Goal: Register for event/course

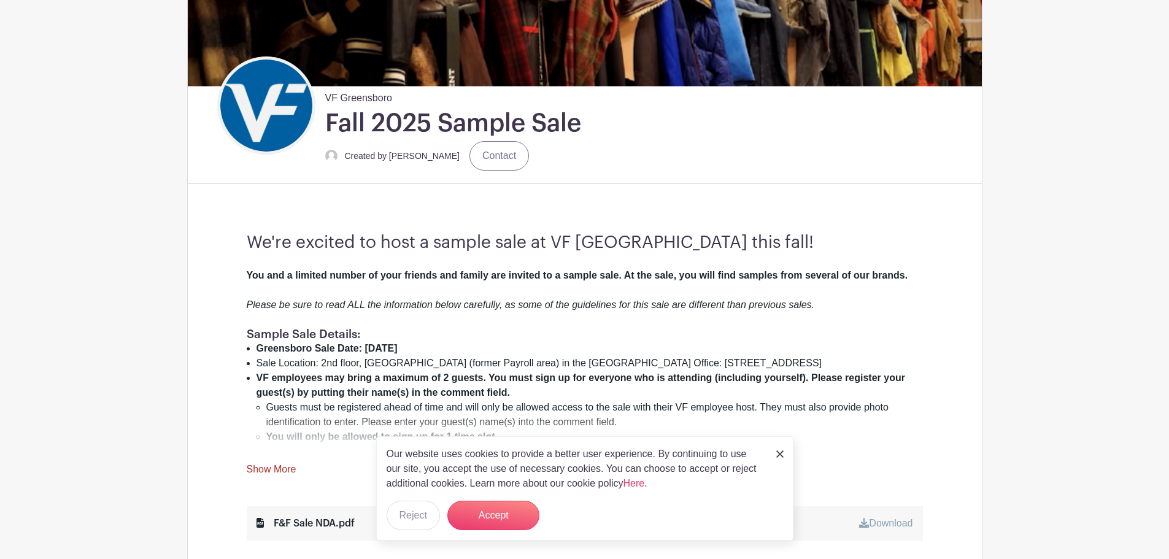
scroll to position [245, 0]
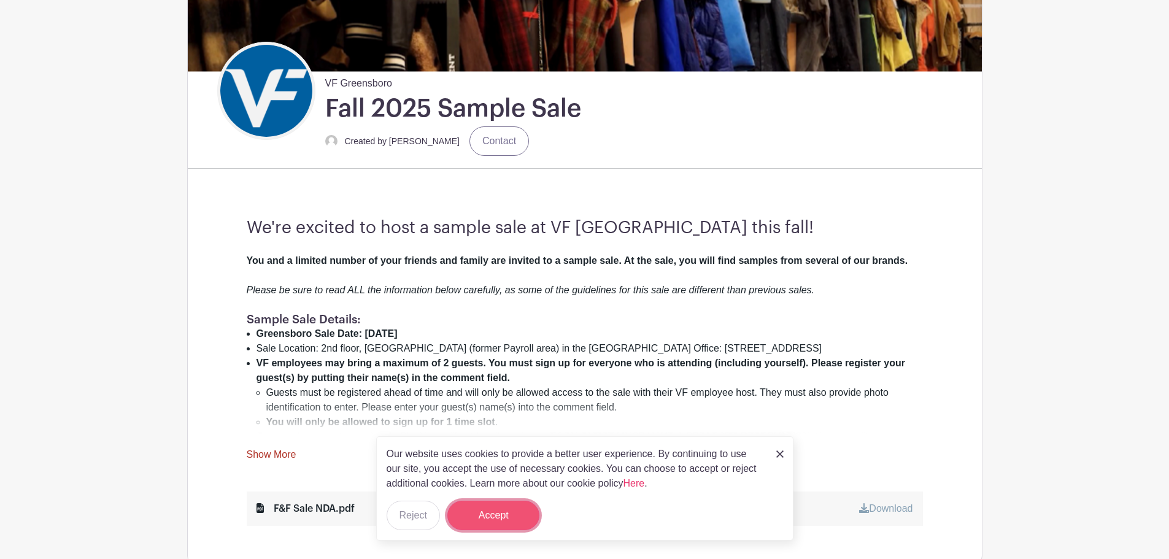
click at [506, 509] on button "Accept" at bounding box center [493, 515] width 92 height 29
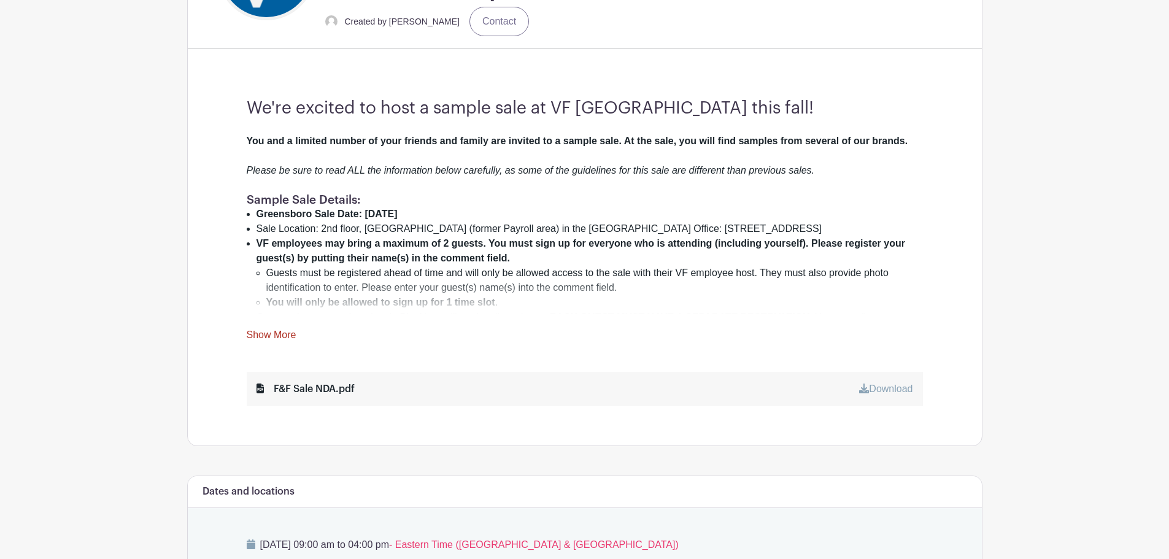
scroll to position [368, 0]
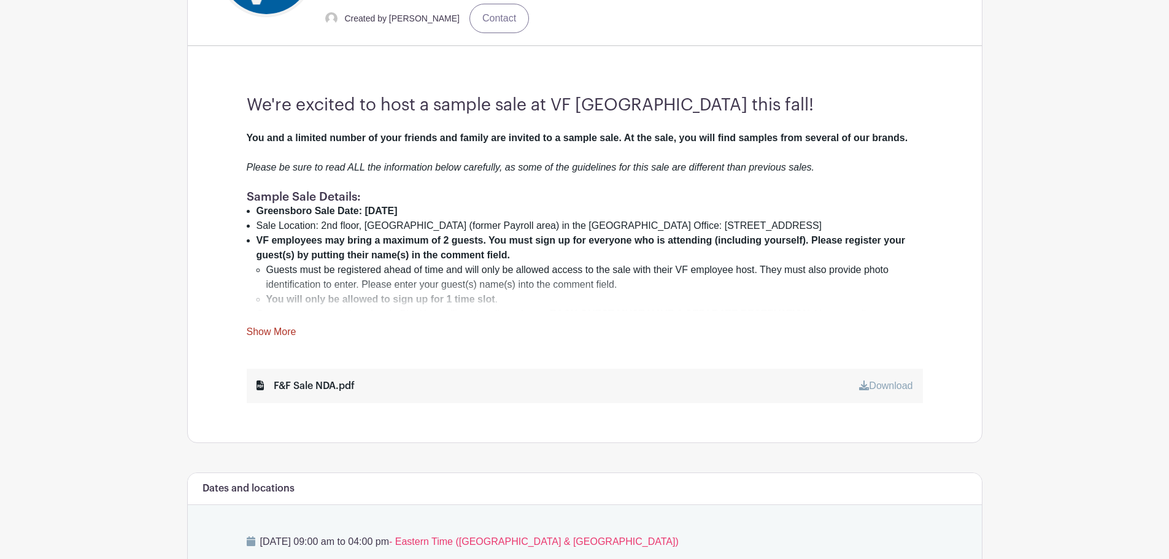
click at [278, 333] on link "Show More" at bounding box center [272, 333] width 50 height 15
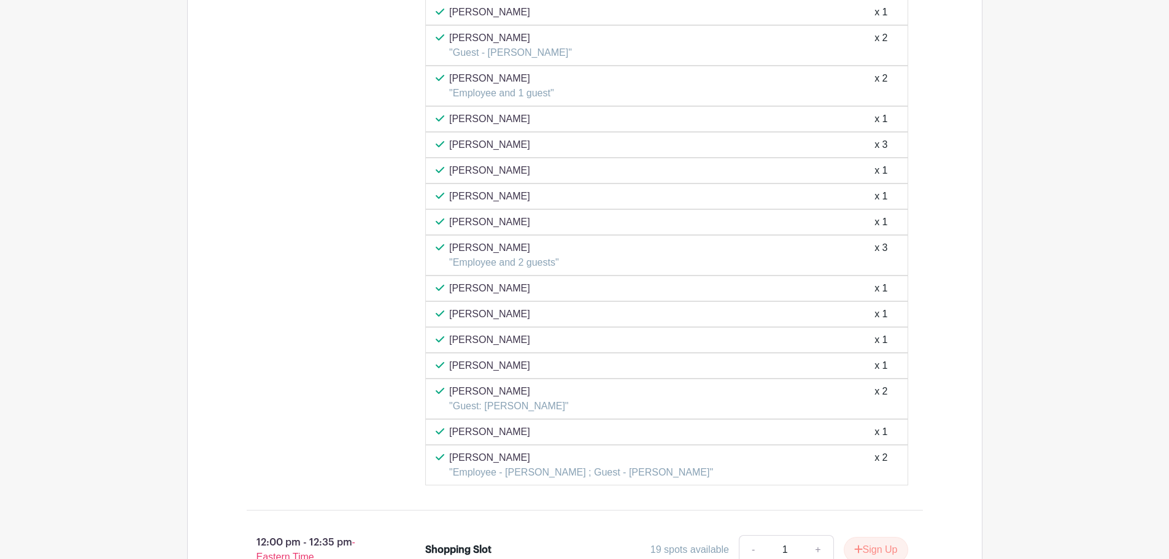
scroll to position [4386, 0]
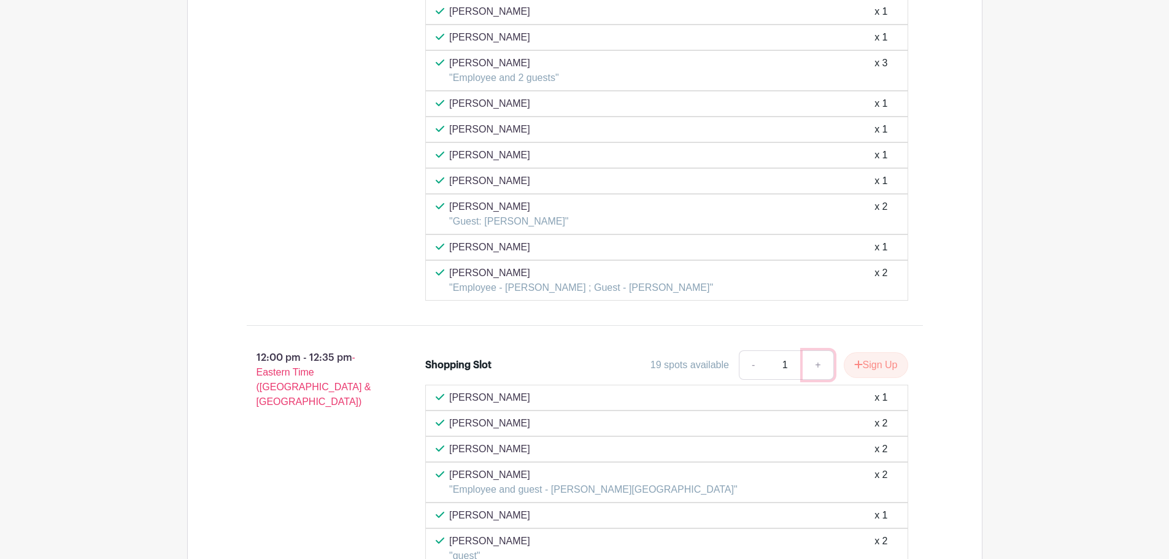
click at [813, 354] on link "+" at bounding box center [817, 364] width 31 height 29
click at [814, 353] on link "+" at bounding box center [817, 364] width 31 height 29
click at [750, 351] on link "-" at bounding box center [753, 364] width 28 height 29
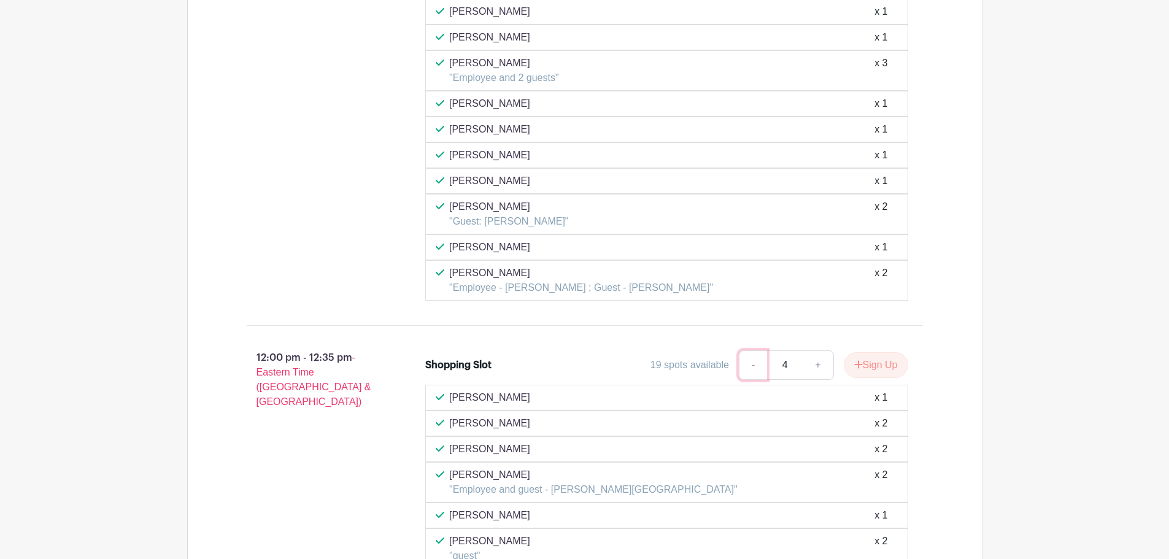
click at [750, 351] on link "-" at bounding box center [753, 364] width 28 height 29
click at [811, 355] on link "+" at bounding box center [817, 364] width 31 height 29
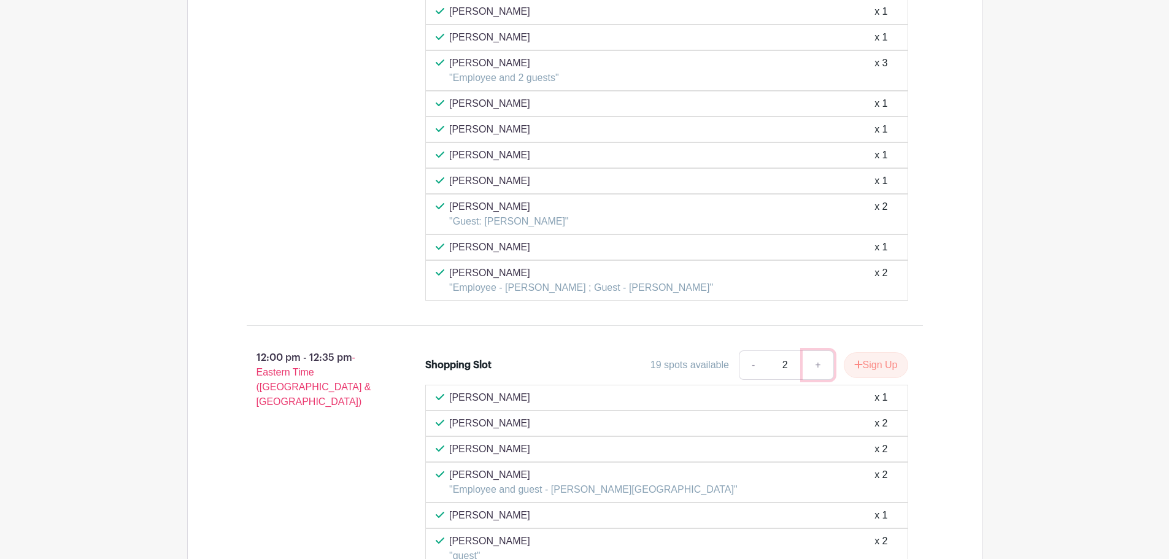
click at [811, 355] on link "+" at bounding box center [817, 364] width 31 height 29
type input "3"
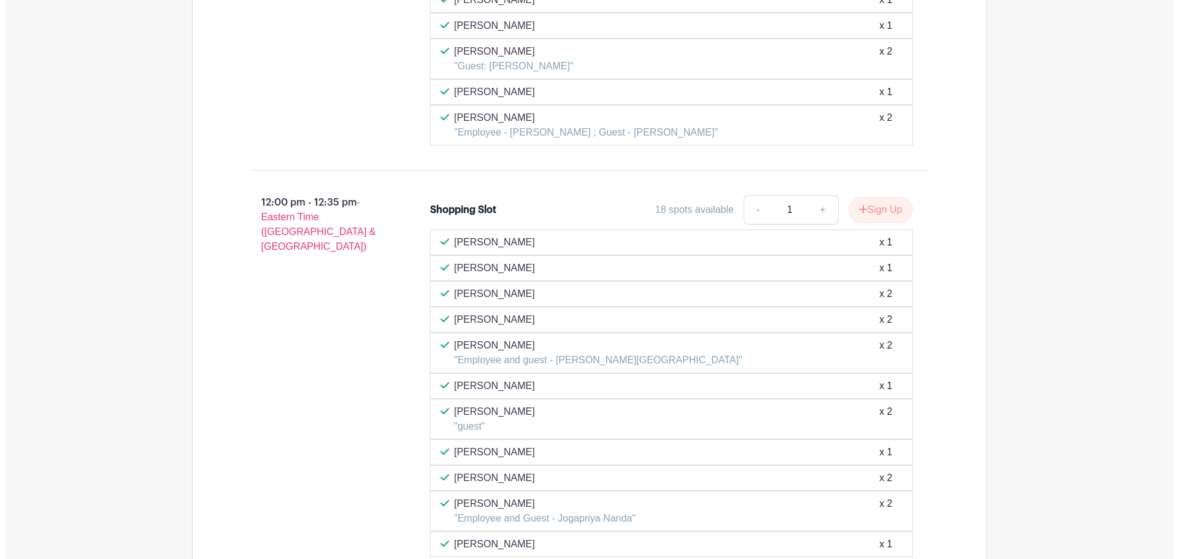
scroll to position [4539, 0]
click at [819, 199] on link "+" at bounding box center [817, 211] width 31 height 29
type input "3"
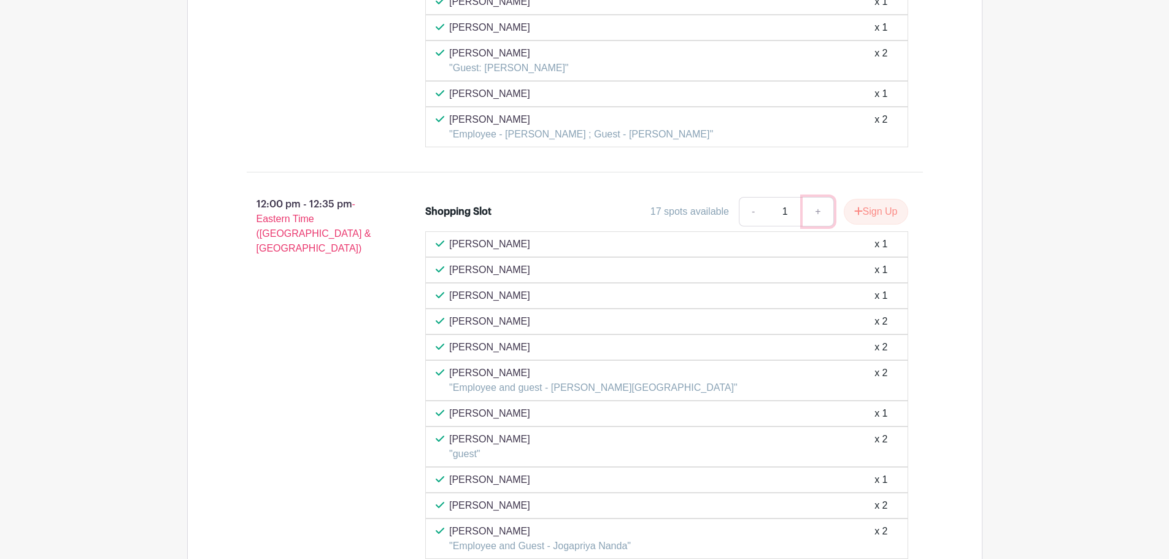
click at [822, 201] on link "+" at bounding box center [817, 211] width 31 height 29
type input "3"
click at [854, 206] on icon "submit" at bounding box center [858, 211] width 9 height 10
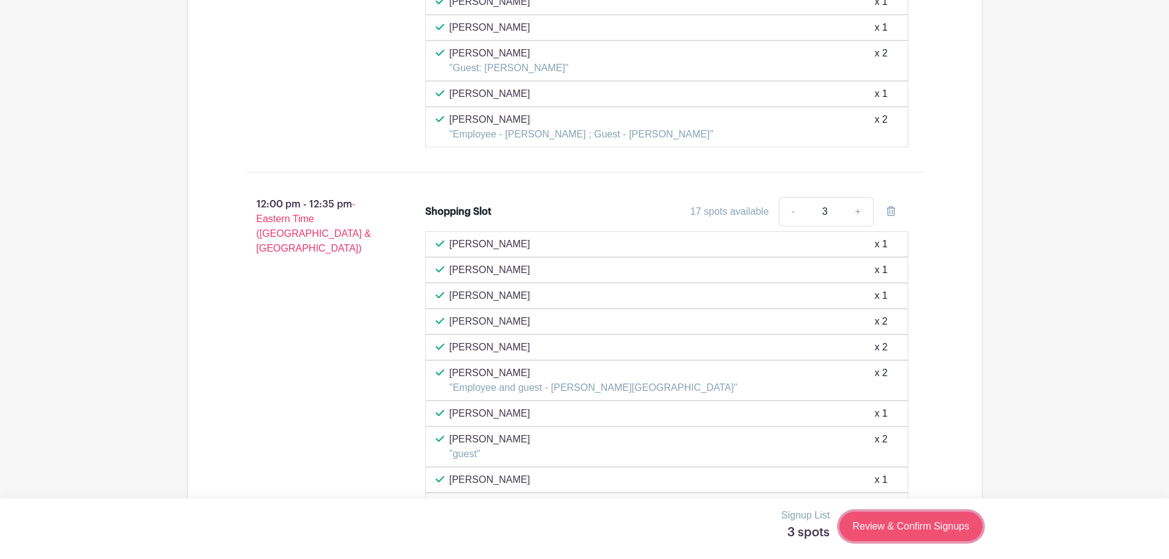
click at [873, 526] on link "Review & Confirm Signups" at bounding box center [910, 526] width 142 height 29
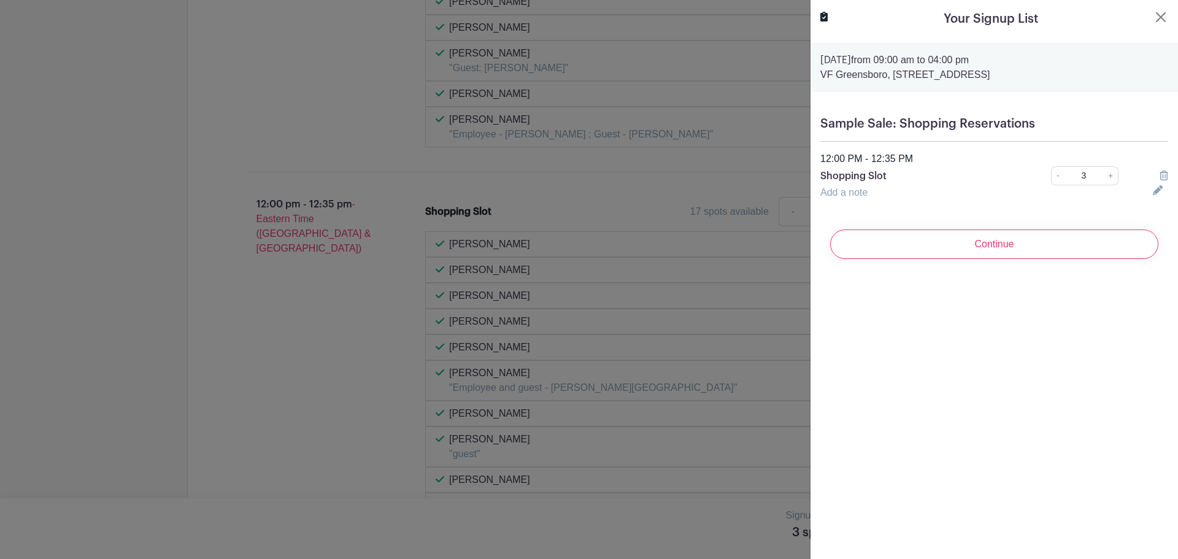
click at [861, 199] on div "Add a note" at bounding box center [979, 192] width 332 height 15
click at [861, 196] on link "Add a note" at bounding box center [843, 192] width 47 height 10
click at [862, 200] on input "text" at bounding box center [979, 199] width 318 height 29
type input "M"
type input "G"
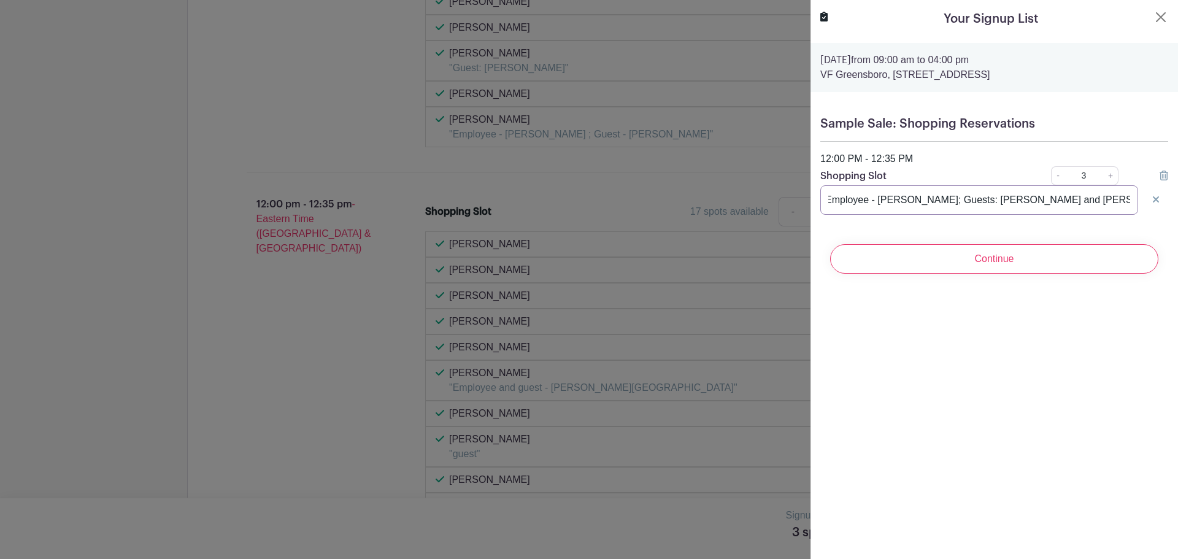
scroll to position [0, 4]
drag, startPoint x: 1064, startPoint y: 200, endPoint x: 1119, endPoint y: 200, distance: 55.2
click at [1119, 200] on input "Employee - [PERSON_NAME]; Guests: [PERSON_NAME] and [PERSON_NAME]" at bounding box center [979, 199] width 318 height 29
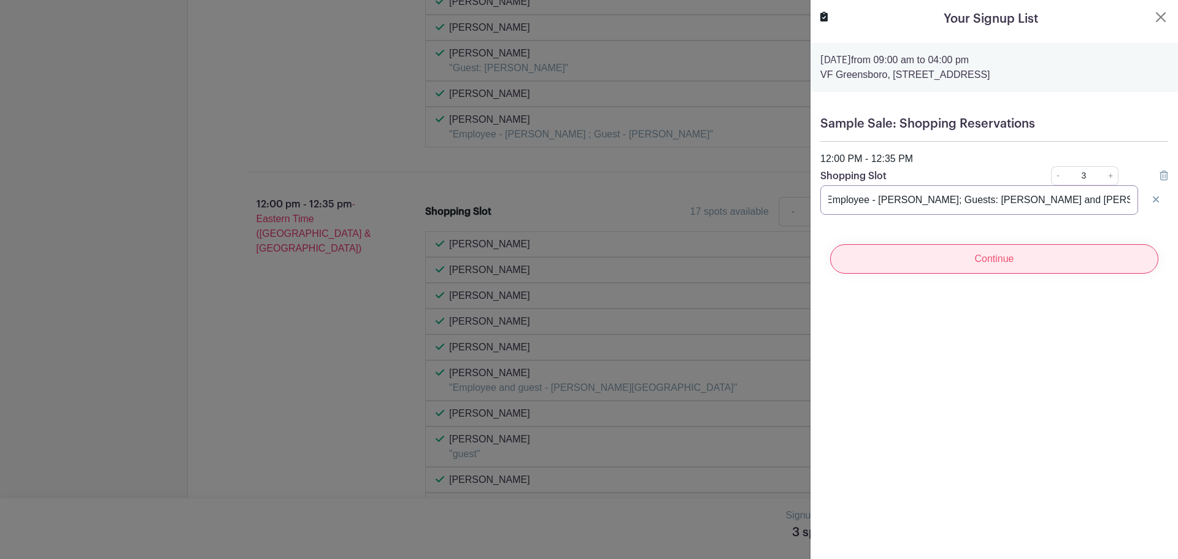
type input "Employee - [PERSON_NAME]; Guests: [PERSON_NAME] and [PERSON_NAME]"
click at [1003, 261] on input "Continue" at bounding box center [994, 258] width 328 height 29
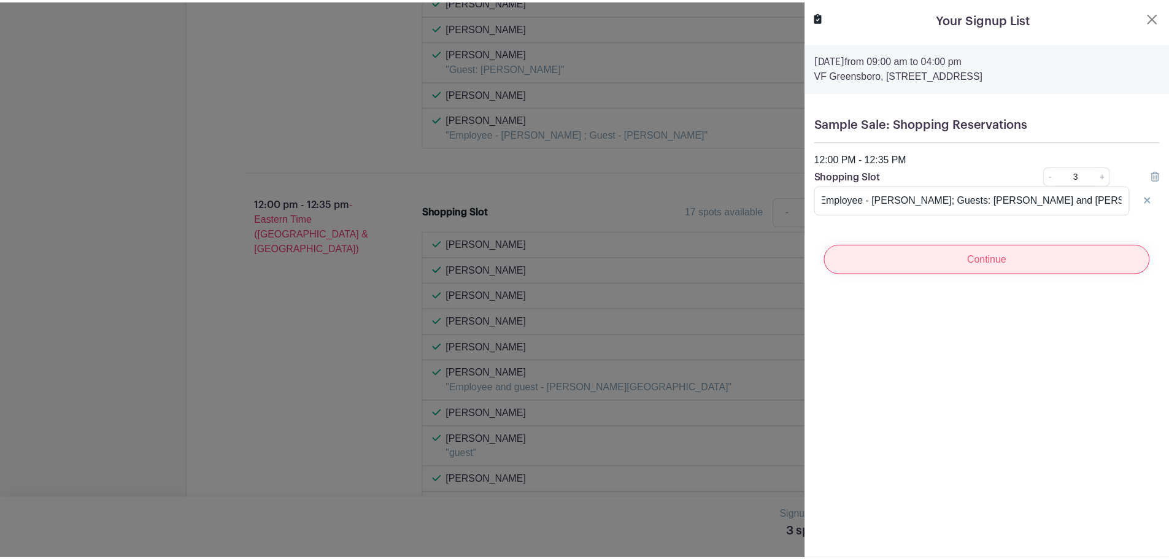
scroll to position [0, 0]
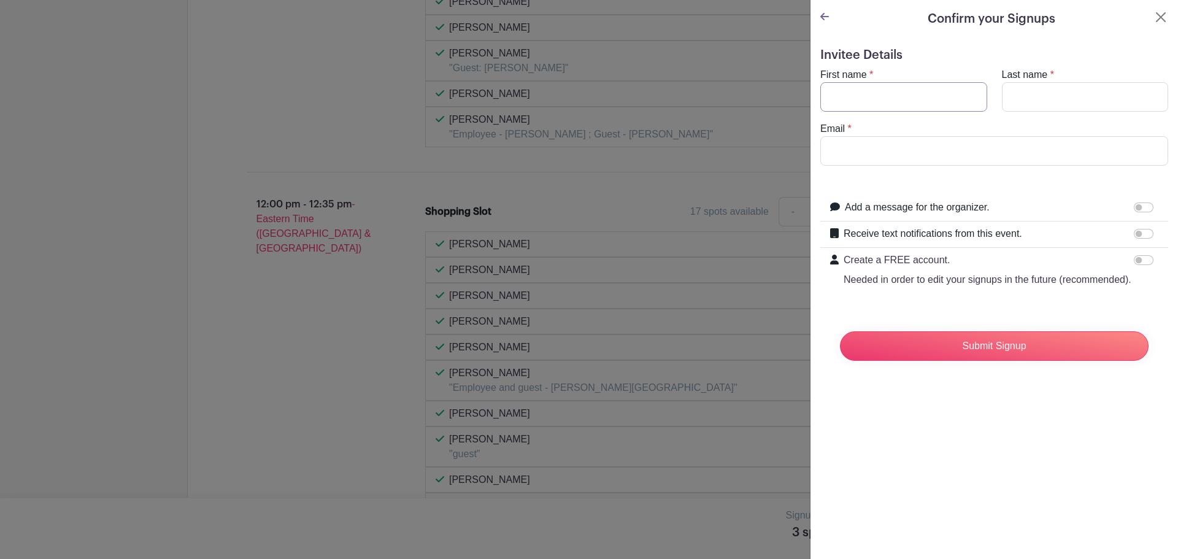
drag, startPoint x: 875, startPoint y: 98, endPoint x: 918, endPoint y: 110, distance: 44.7
click at [875, 98] on input "First name" at bounding box center [903, 96] width 167 height 29
type input "[PERSON_NAME]"
type input "[EMAIL_ADDRESS][DOMAIN_NAME]"
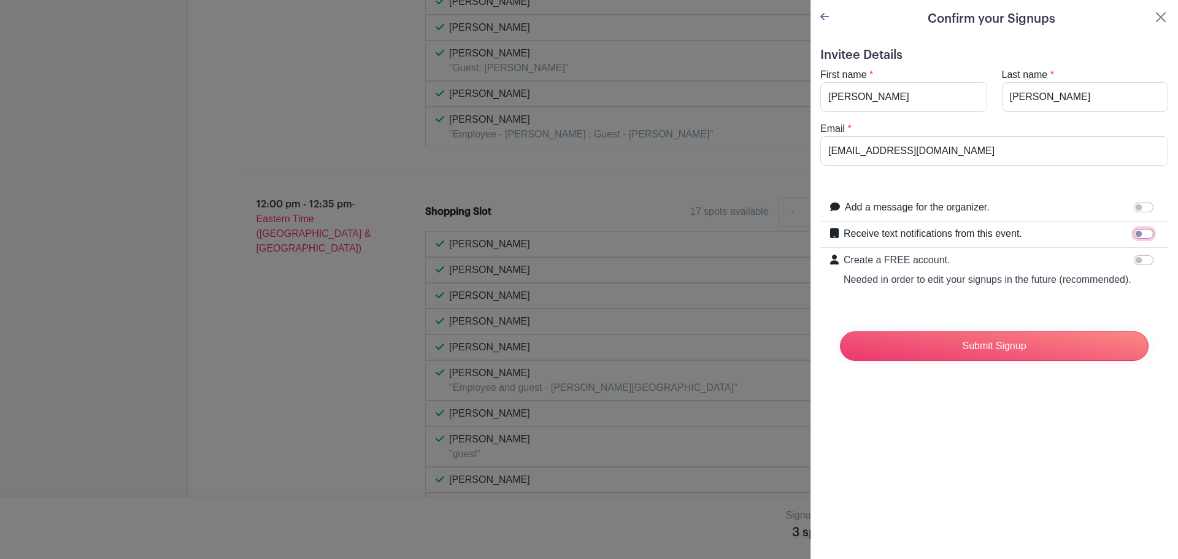
click at [1134, 234] on input "Receive text notifications from this event." at bounding box center [1144, 234] width 20 height 10
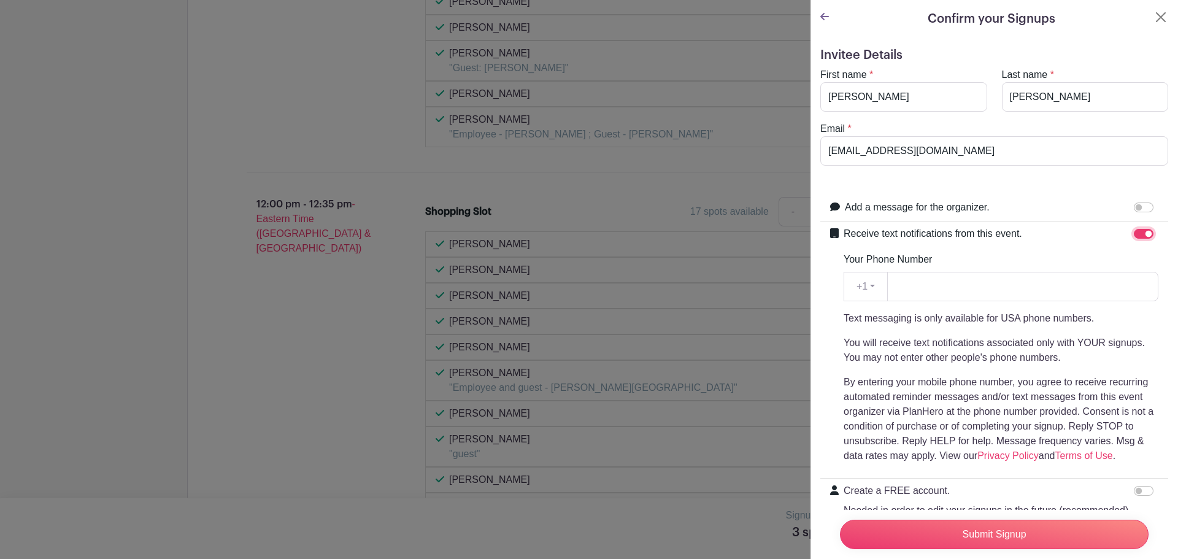
click at [1134, 232] on input "Receive text notifications from this event." at bounding box center [1144, 234] width 20 height 10
checkbox input "false"
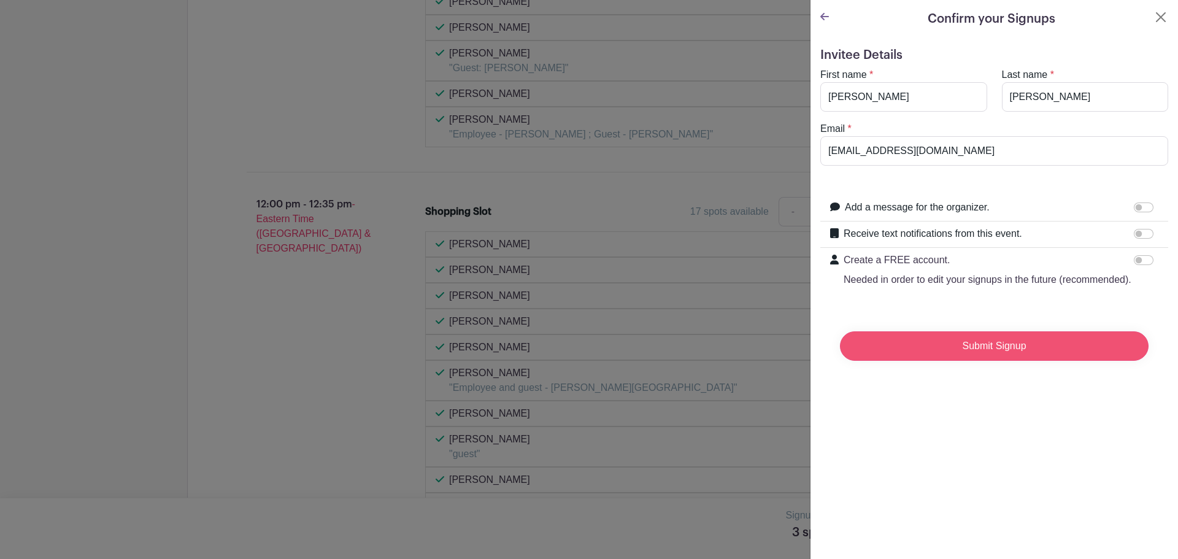
click at [1023, 359] on input "Submit Signup" at bounding box center [994, 345] width 309 height 29
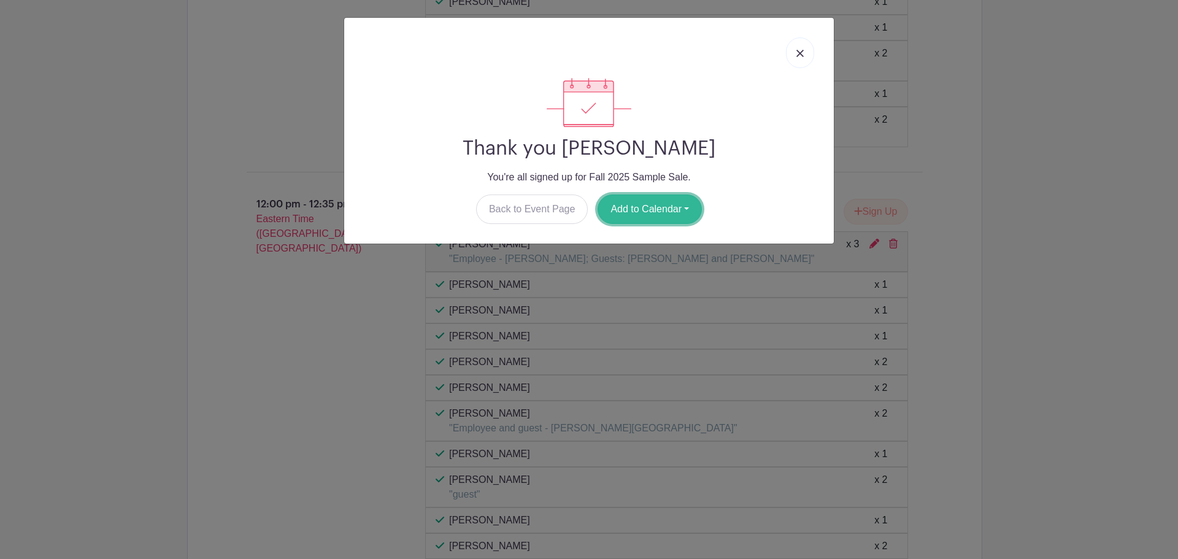
click at [659, 205] on button "Add to Calendar" at bounding box center [649, 208] width 104 height 29
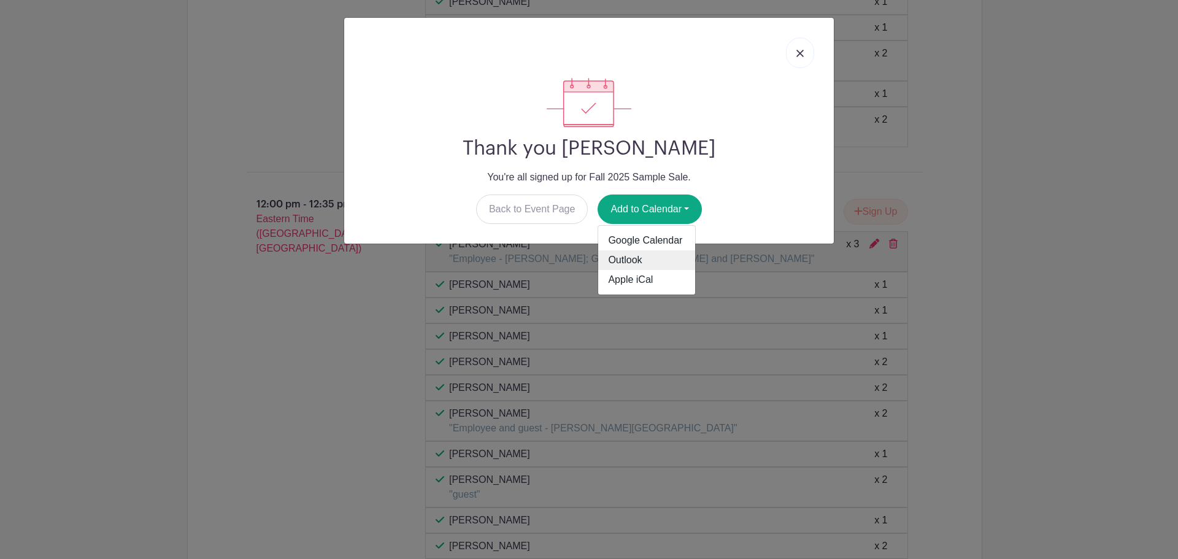
click at [647, 253] on link "Outlook" at bounding box center [646, 260] width 97 height 20
click at [794, 52] on link at bounding box center [800, 52] width 28 height 31
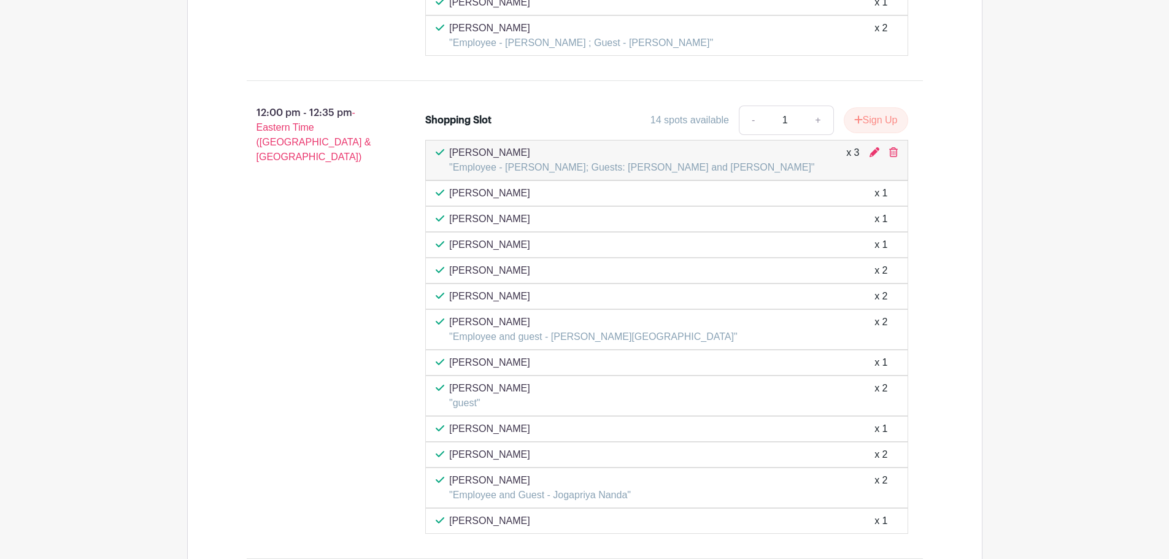
scroll to position [4601, 0]
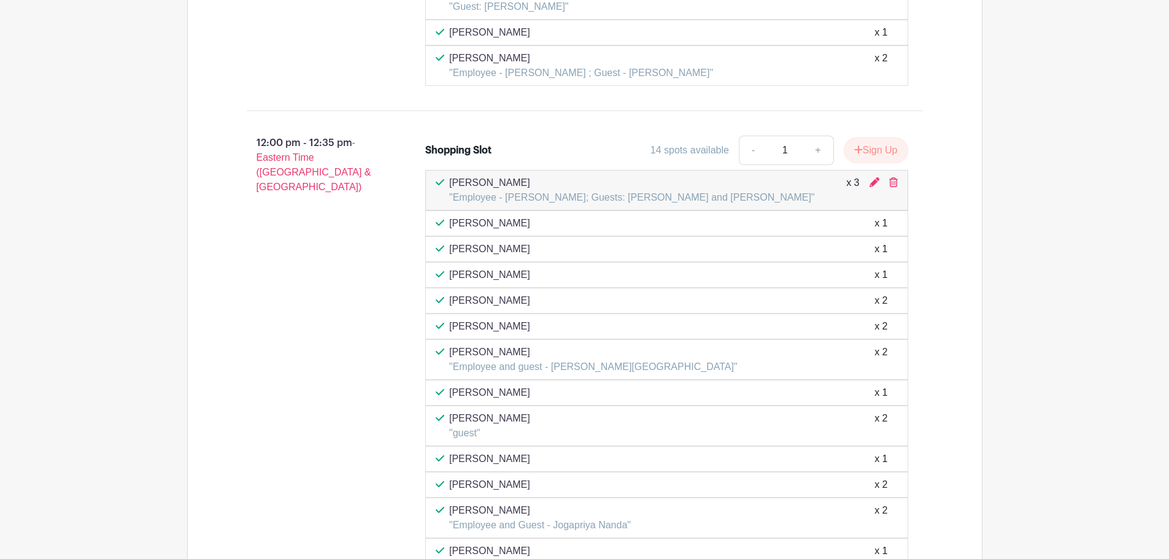
click at [293, 280] on div "12:00 pm - 12:35 pm - Eastern Time ([GEOGRAPHIC_DATA] & [GEOGRAPHIC_DATA])" at bounding box center [316, 350] width 179 height 438
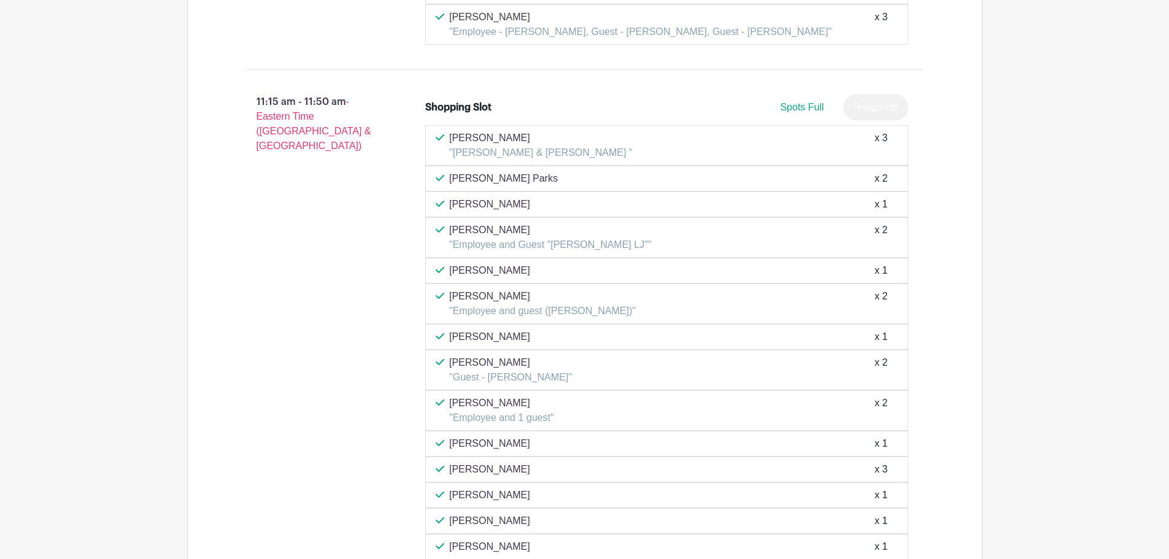
scroll to position [3864, 0]
